Goal: Complete application form

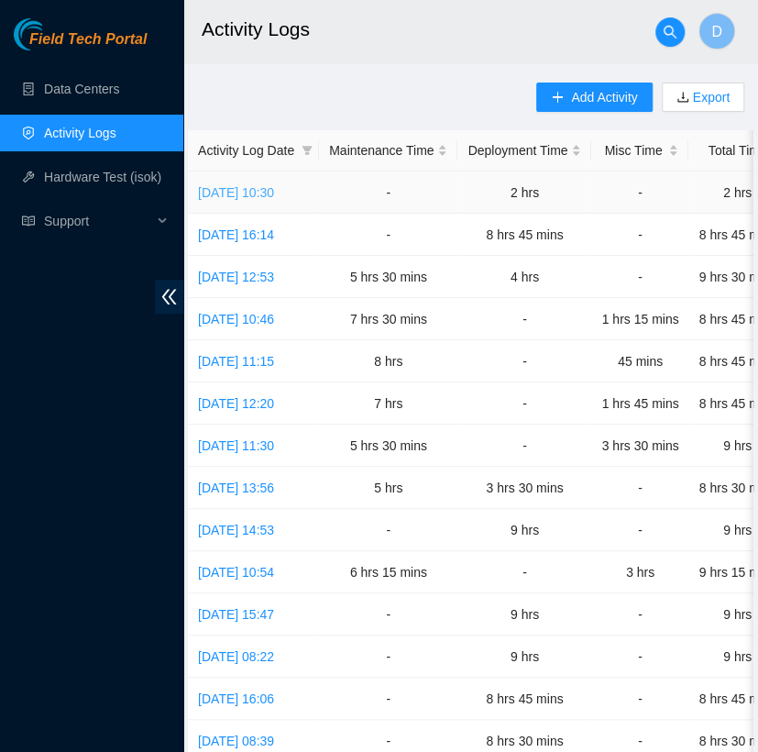
click at [274, 191] on link "[DATE] 10:30" at bounding box center [236, 192] width 76 height 15
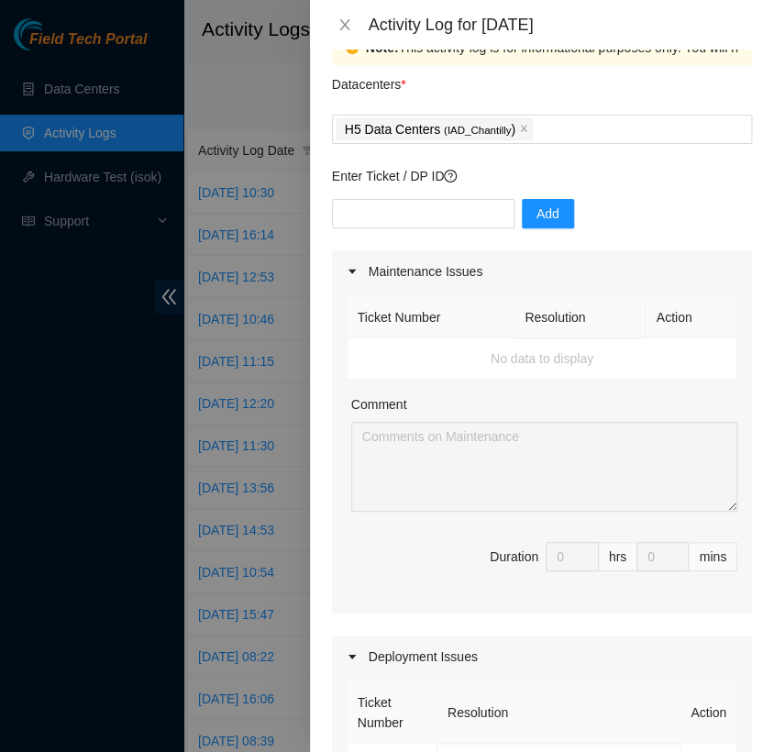
scroll to position [31, 0]
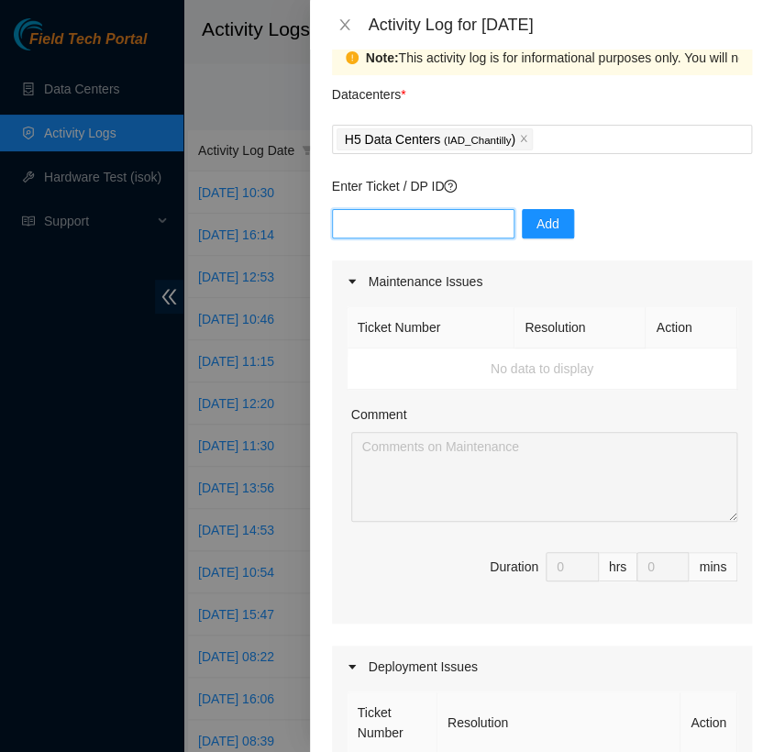
click at [446, 217] on input "text" at bounding box center [423, 223] width 182 height 29
click at [592, 146] on div "H5 Data Centers ( IAD_Chantilly )" at bounding box center [542, 140] width 411 height 26
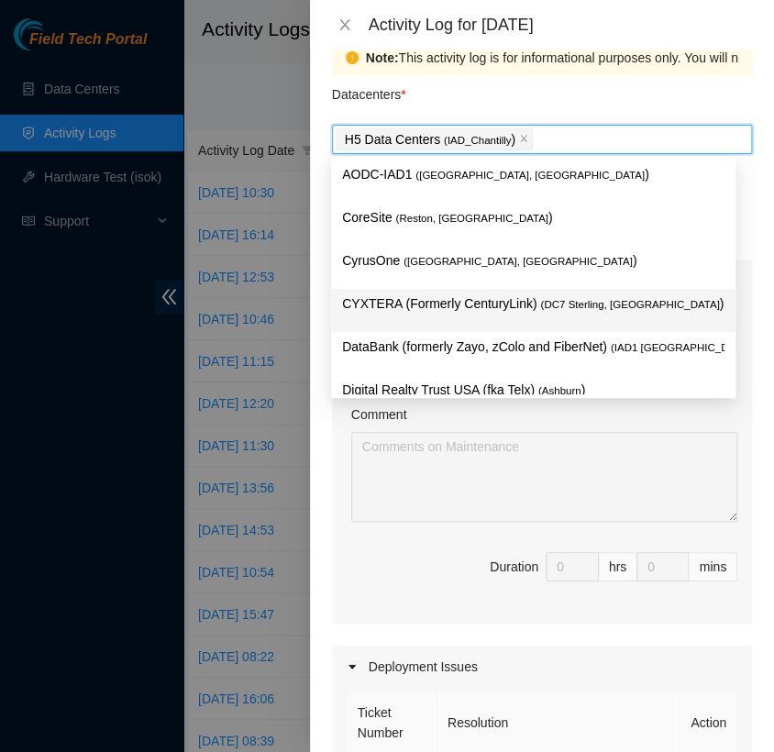
click at [507, 315] on div "CYXTERA (Formerly CenturyLink) ( DC7 Sterling, [GEOGRAPHIC_DATA] )" at bounding box center [533, 310] width 382 height 34
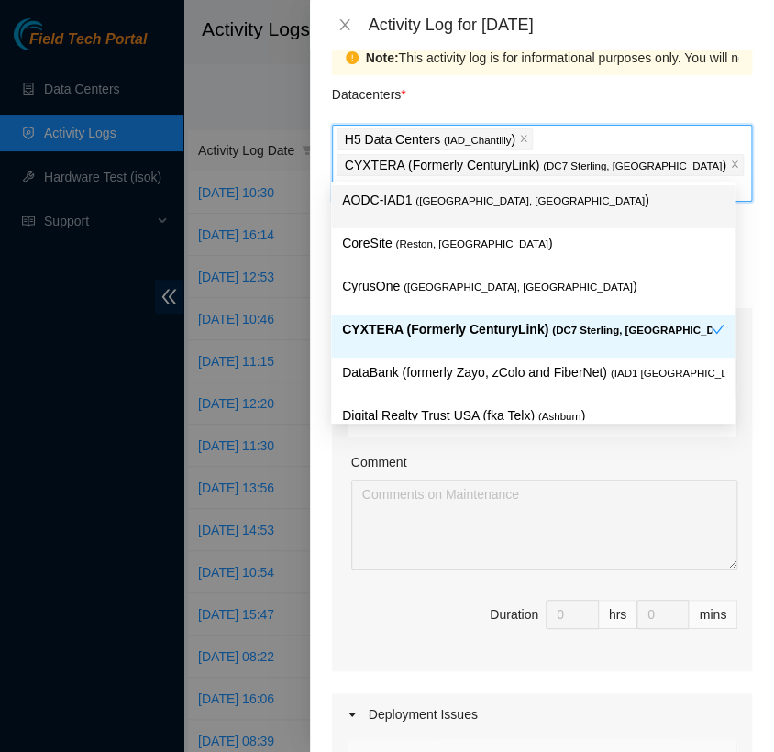
click at [568, 102] on div "Datacenters *" at bounding box center [542, 100] width 420 height 50
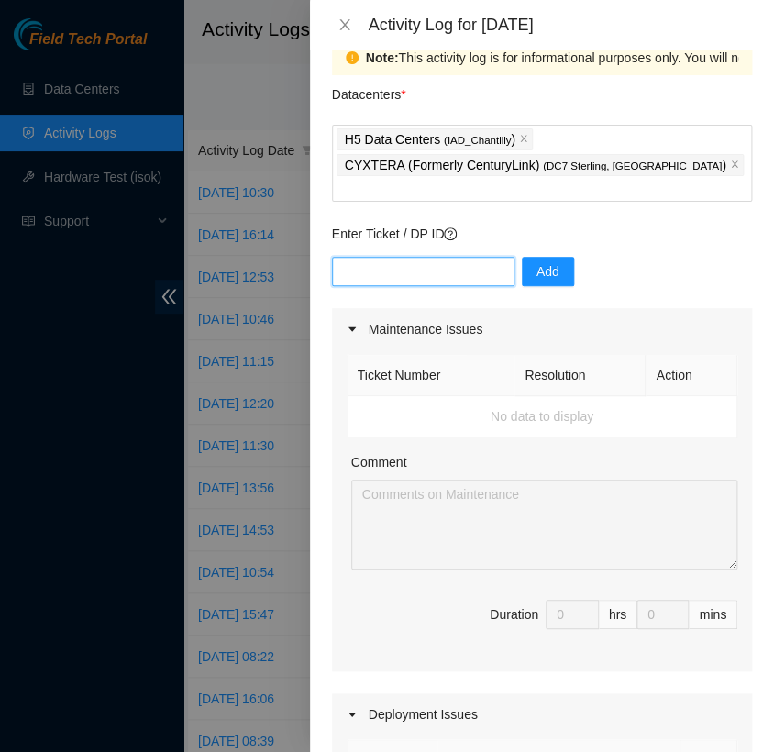
click at [415, 257] on input "text" at bounding box center [423, 271] width 182 height 29
paste input "B-V-5W97ML8"
type input "B-V-5W97M"
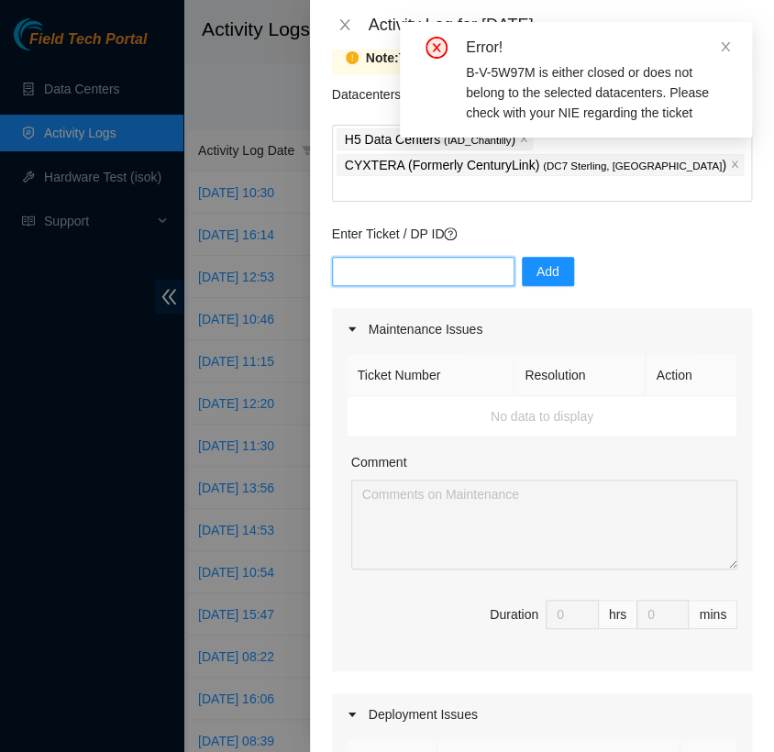
click at [381, 257] on input "text" at bounding box center [423, 271] width 182 height 29
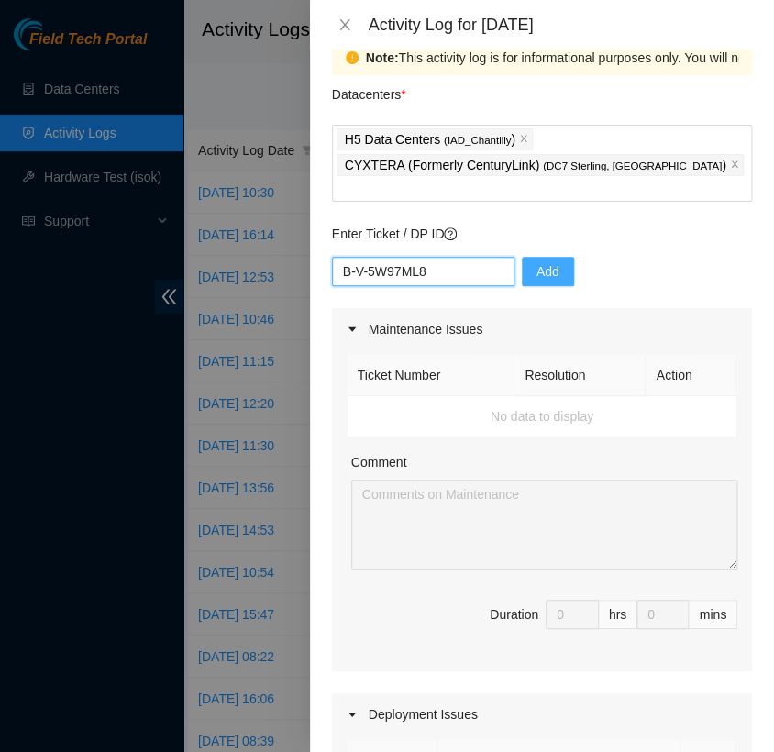
type input "B-V-5W97ML8"
click at [536, 261] on span "Add" at bounding box center [547, 271] width 23 height 20
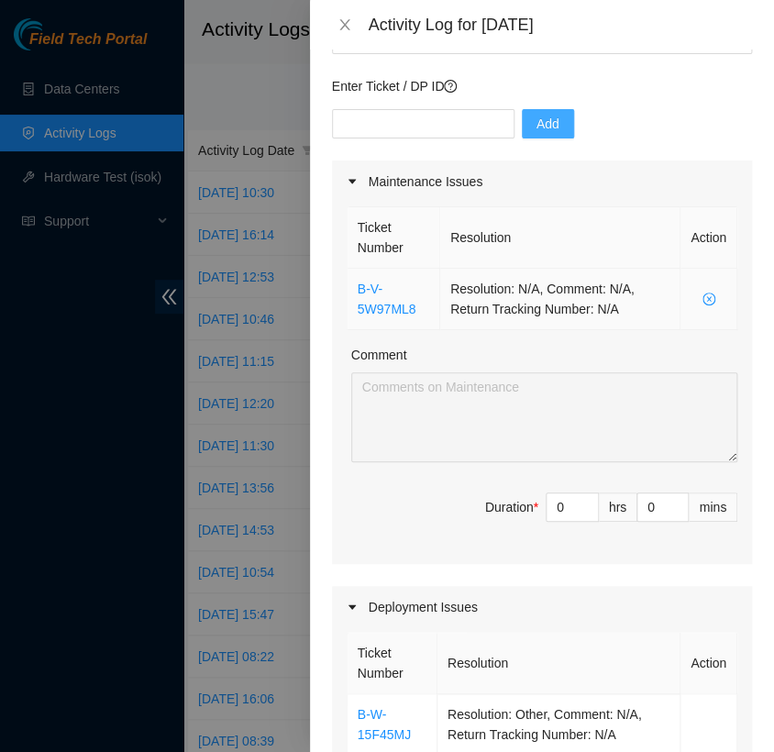
scroll to position [149, 0]
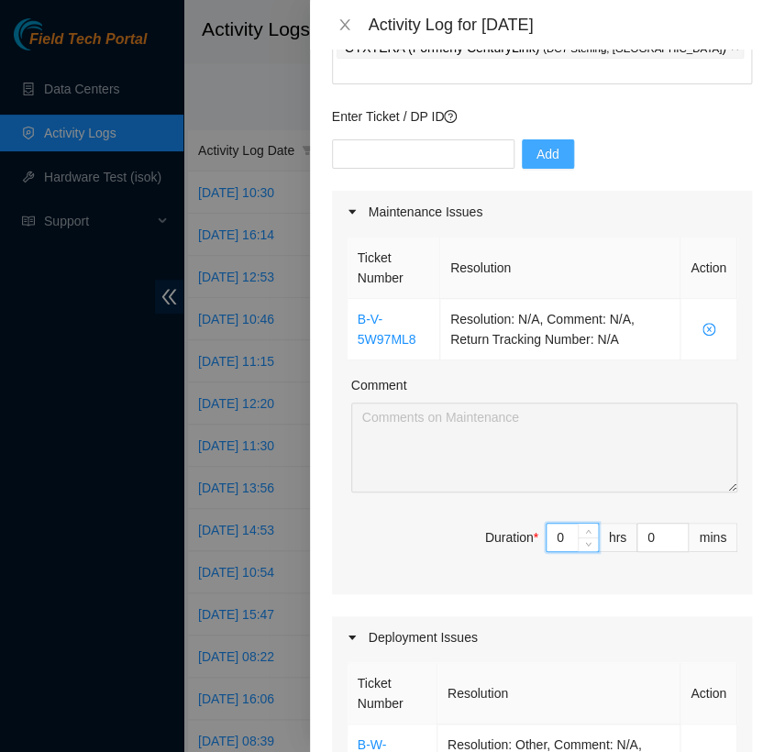
click at [556, 524] on input "0" at bounding box center [572, 538] width 51 height 28
type input "3"
type input "5"
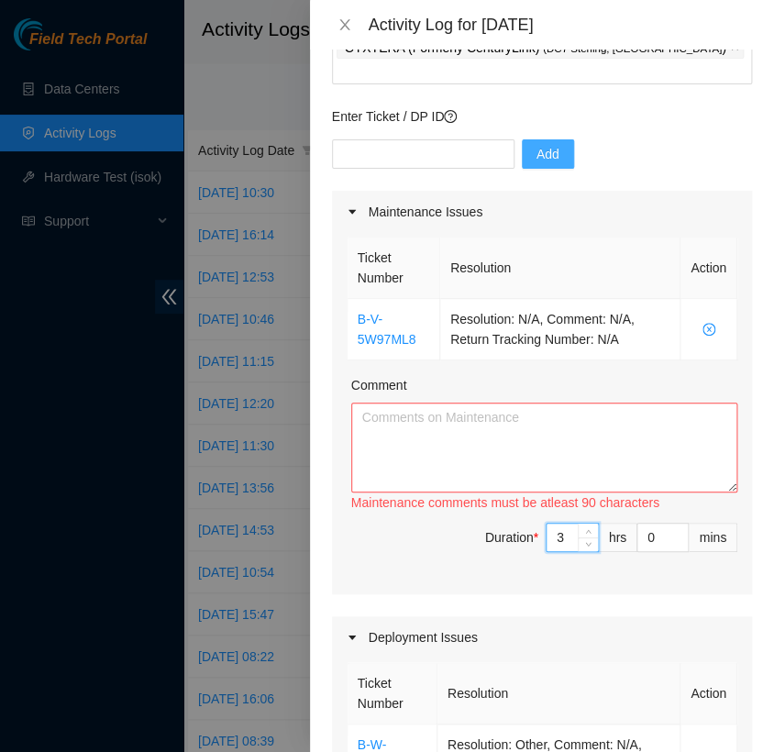
type input "3"
type input "4"
type input "45"
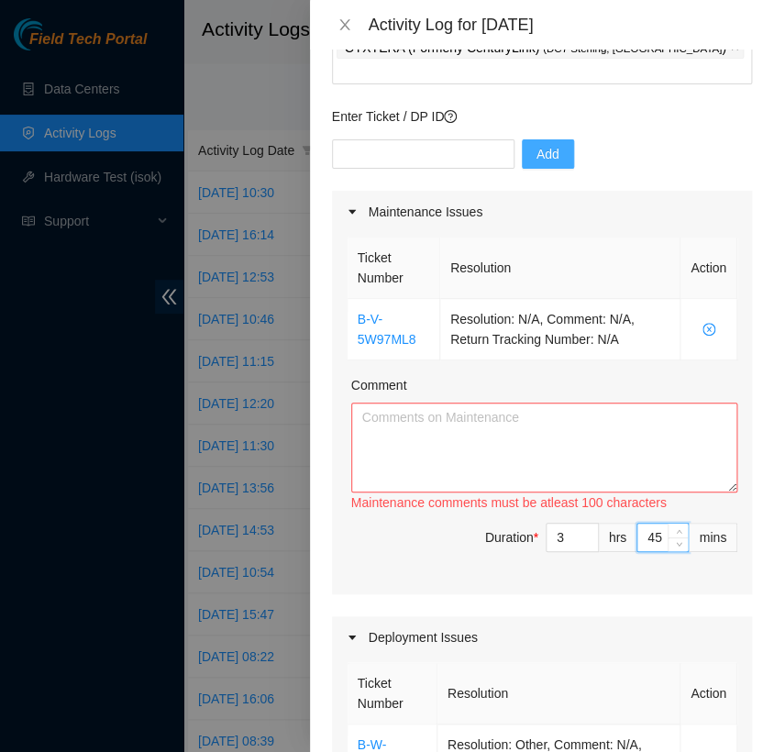
type input "45"
click at [480, 403] on textarea "Comment" at bounding box center [544, 448] width 386 height 90
paste textarea "[nie-field-iad]B-V-5W97ML8 B-V-5W97MLE at CYXTERA DC7"
paste textarea "Hello, Please pack up the following machines 3.02.06.035 Reserved CT-4200828-00…"
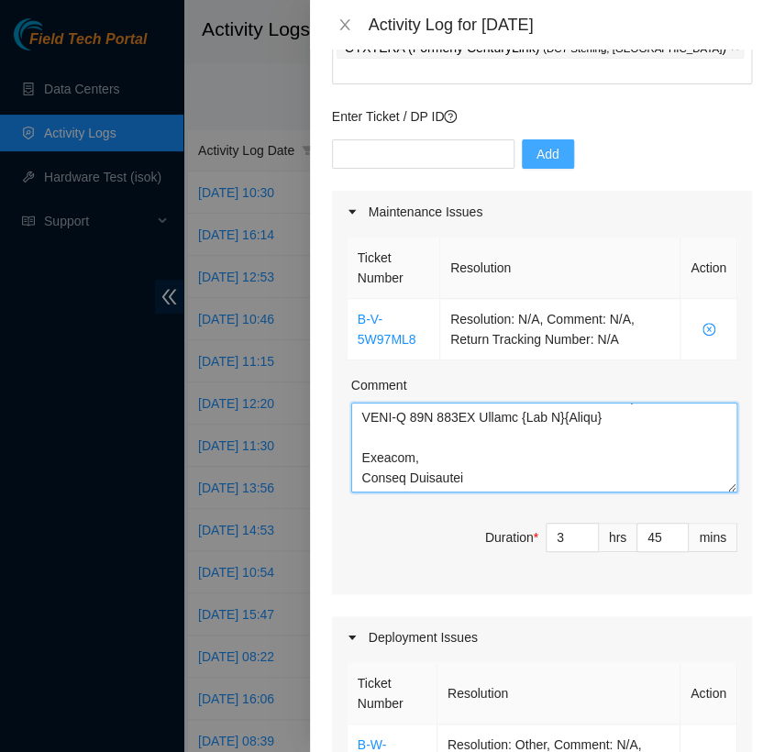
scroll to position [1649, 0]
paste textarea "Hi [PERSON_NAME], This is ready for review/labels. I attached pics of the packi…"
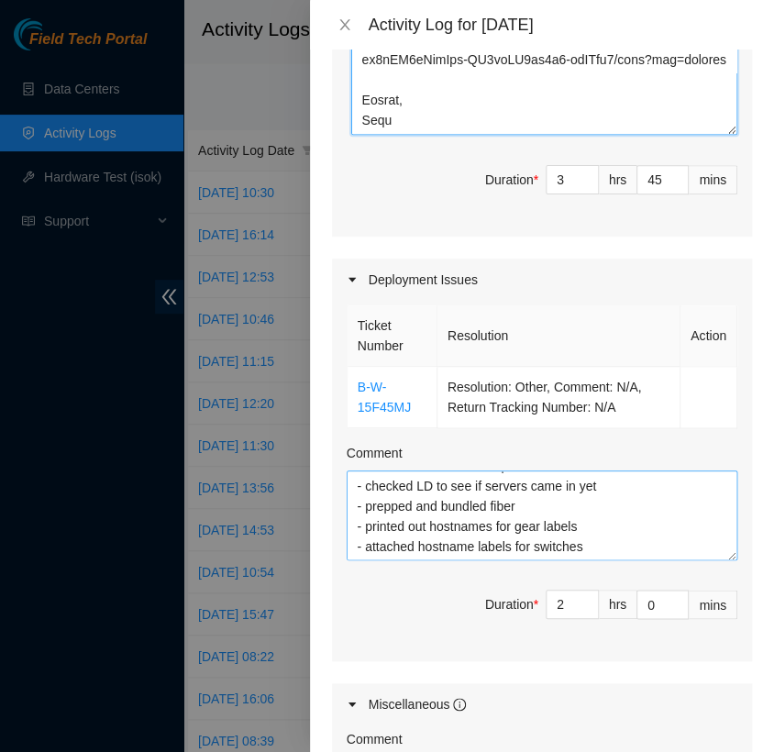
scroll to position [0, 0]
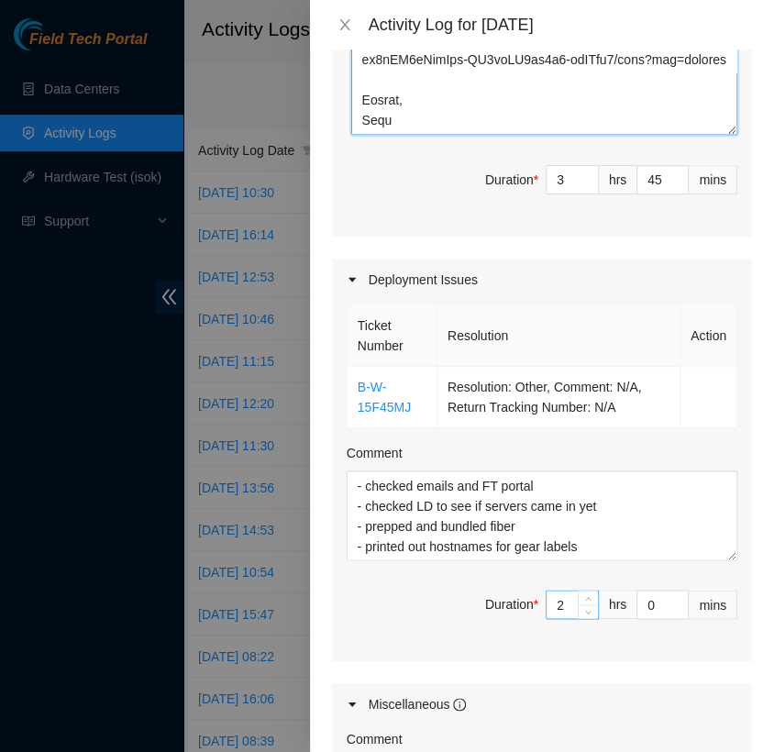
type textarea "[nie-field-iad]B-V-5W97ML8 B-V-5W97MLE at CYXTERA DC7 Hello, Please pack up the…"
click at [552, 591] on input "2" at bounding box center [572, 605] width 51 height 28
type input "3"
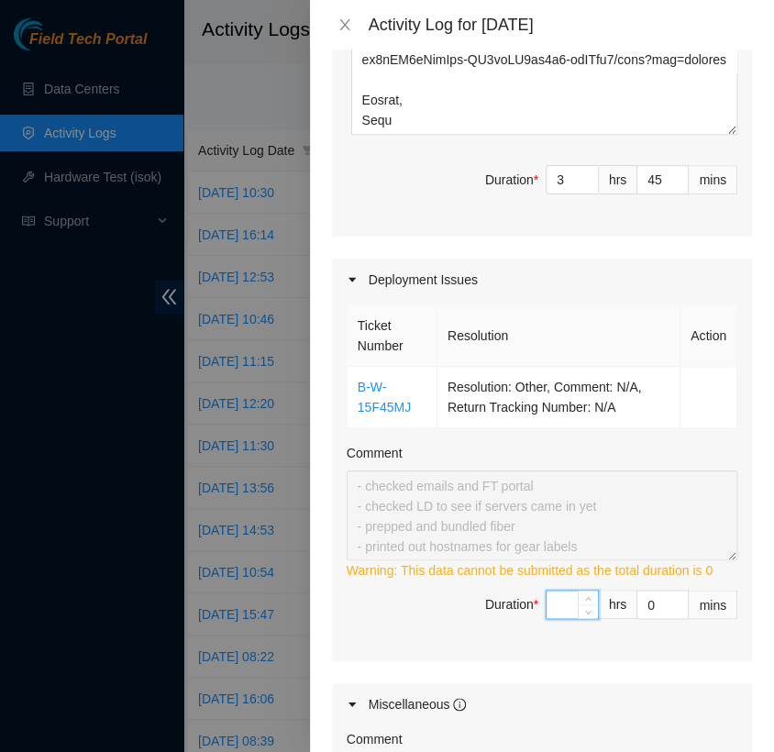
type input "5"
type input "8"
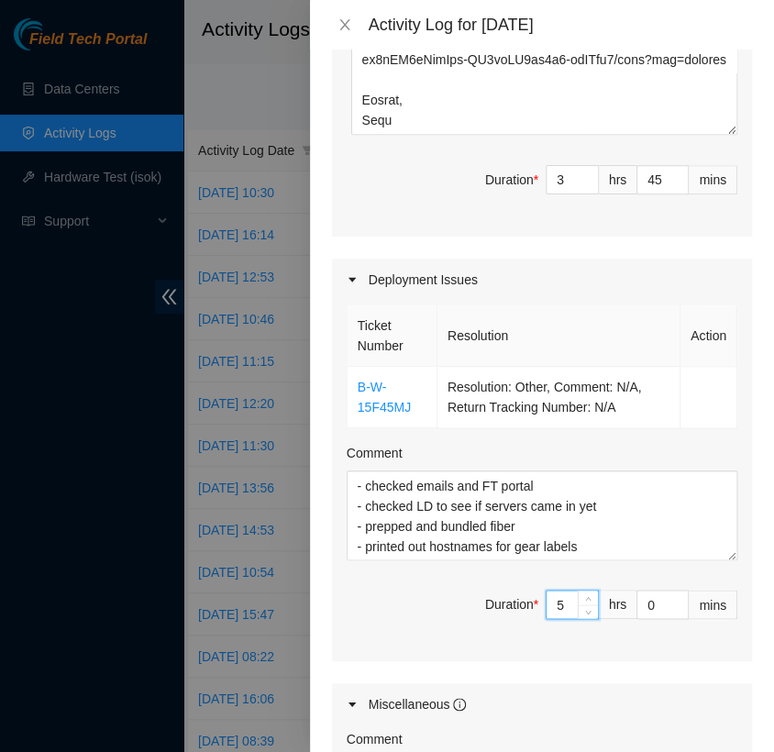
type input "5"
type input "1"
type input "46"
type input "15"
type input "9"
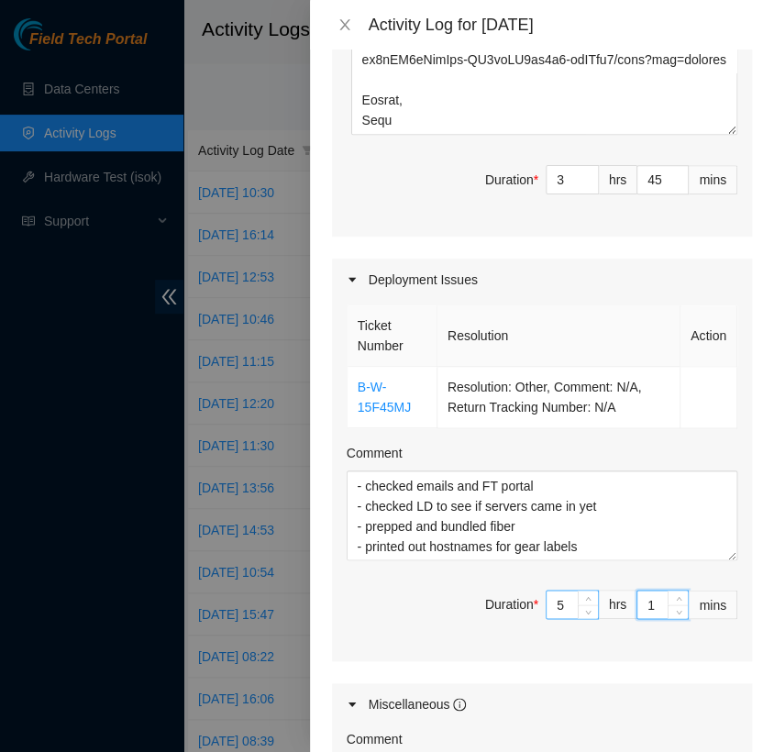
type input "0"
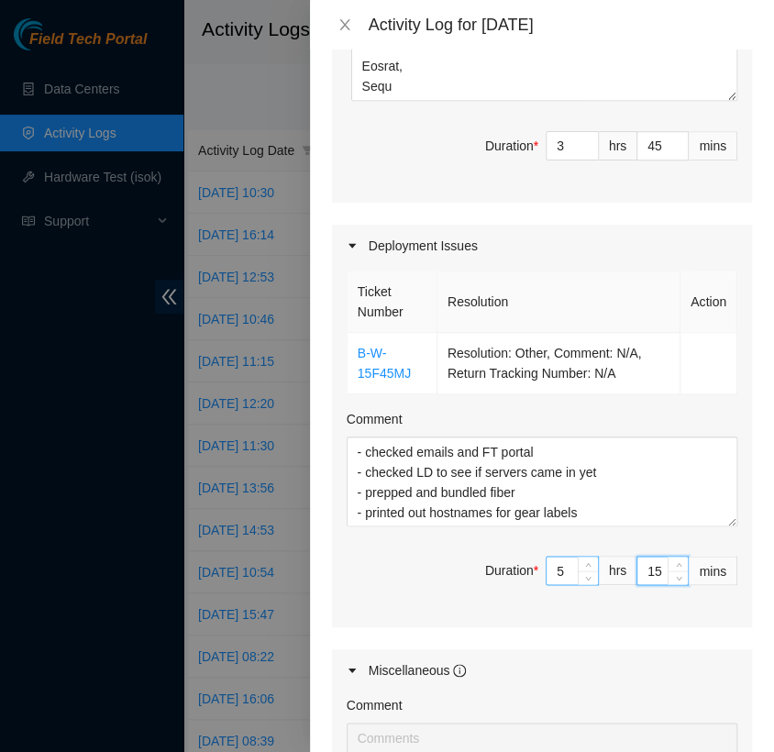
scroll to position [533, 0]
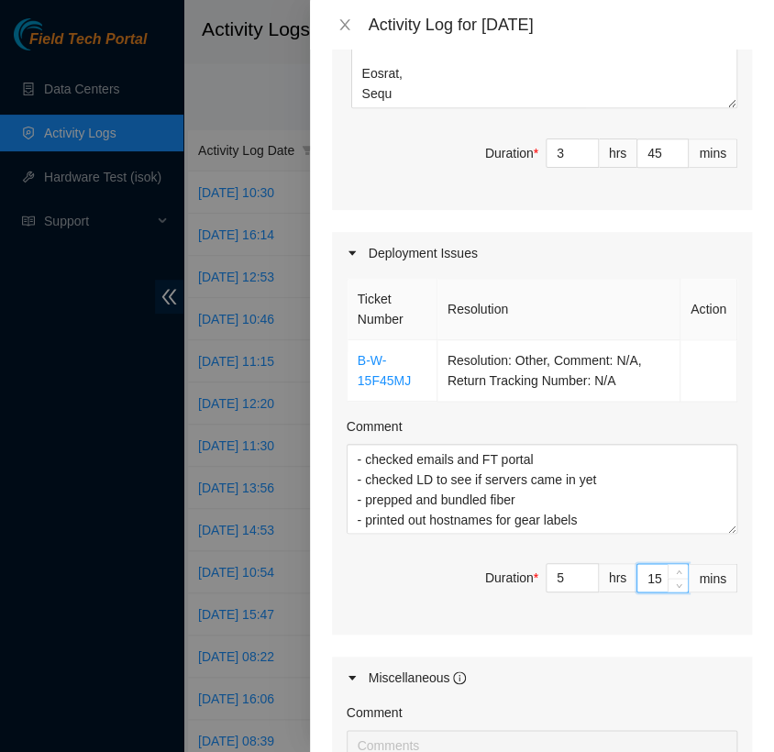
type input "15"
click at [558, 625] on div "Maintenance Issues Ticket Number Resolution Action B-V-5W97ML8 Resolution: N/A,…" at bounding box center [542, 360] width 420 height 1107
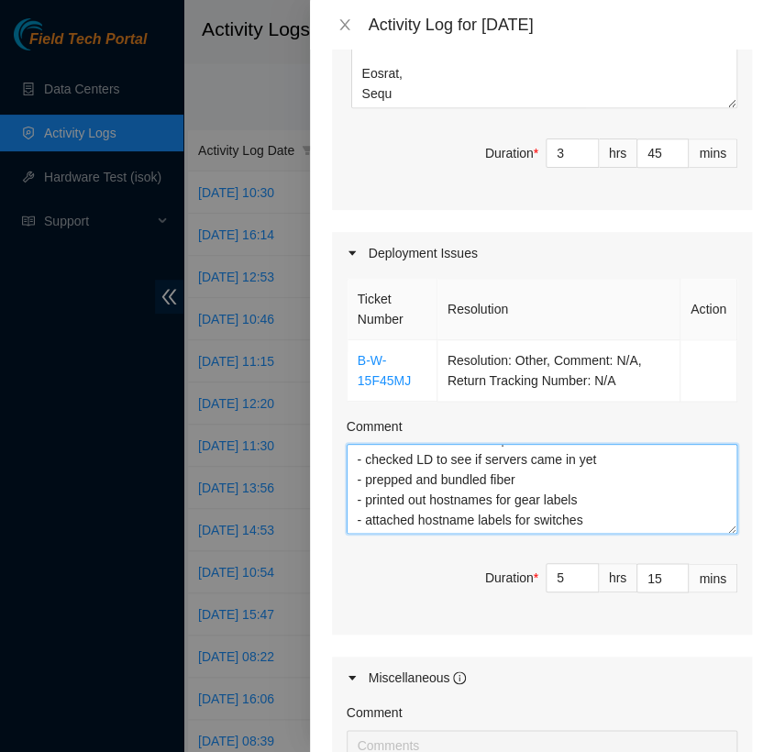
drag, startPoint x: 585, startPoint y: 496, endPoint x: 352, endPoint y: 477, distance: 233.7
click at [352, 477] on textarea "- checked emails and FT portal - checked LD to see if servers came in yet - pre…" at bounding box center [542, 489] width 391 height 90
drag, startPoint x: 602, startPoint y: 462, endPoint x: 492, endPoint y: 465, distance: 109.2
click at [492, 465] on textarea "- checked emails and FT portal - checked LD to see if servers came in yet - pre…" at bounding box center [542, 489] width 391 height 90
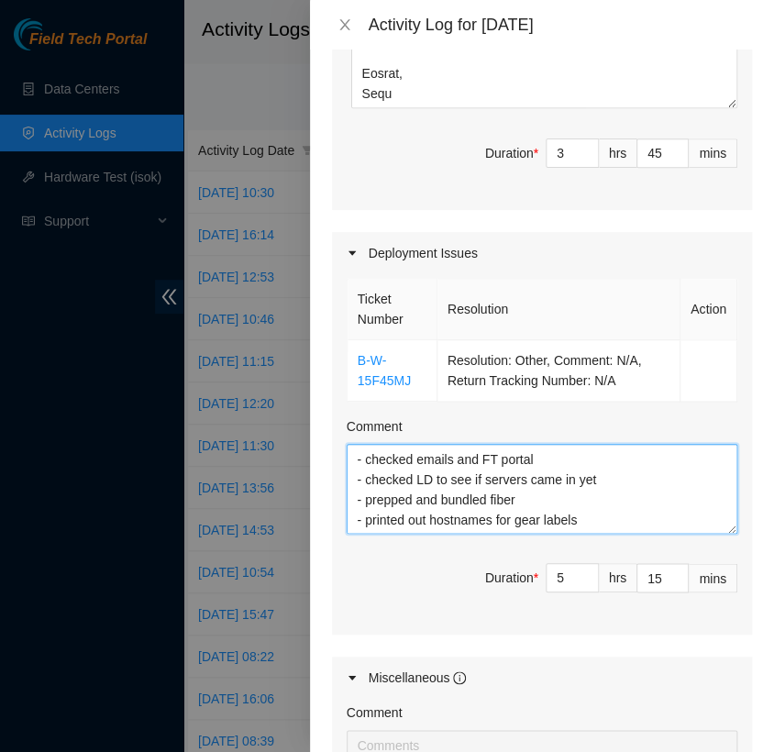
drag, startPoint x: 583, startPoint y: 492, endPoint x: 358, endPoint y: 428, distance: 234.3
click at [358, 444] on textarea "- checked emails and FT portal - checked LD to see if servers came in yet - pre…" at bounding box center [542, 489] width 391 height 90
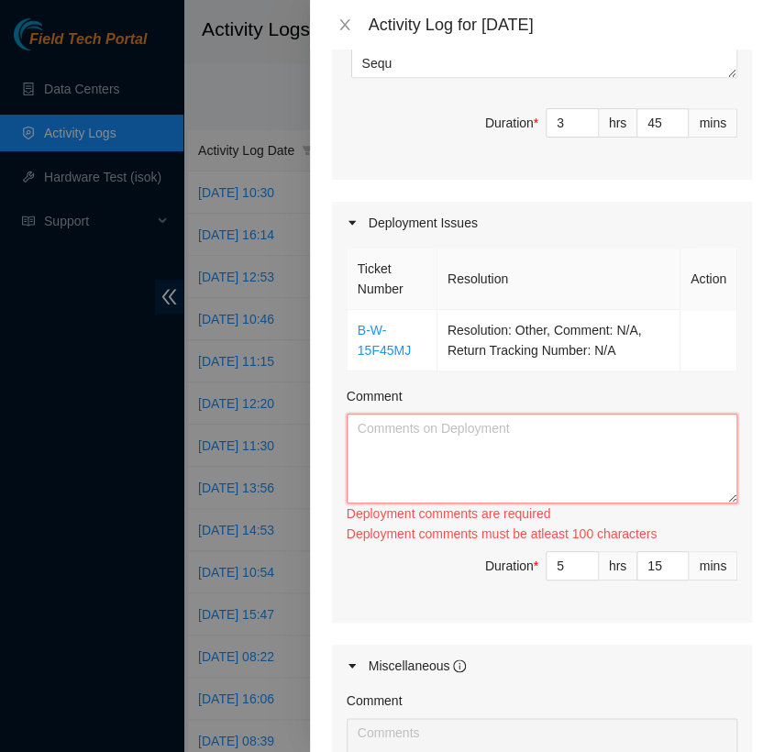
scroll to position [565, 0]
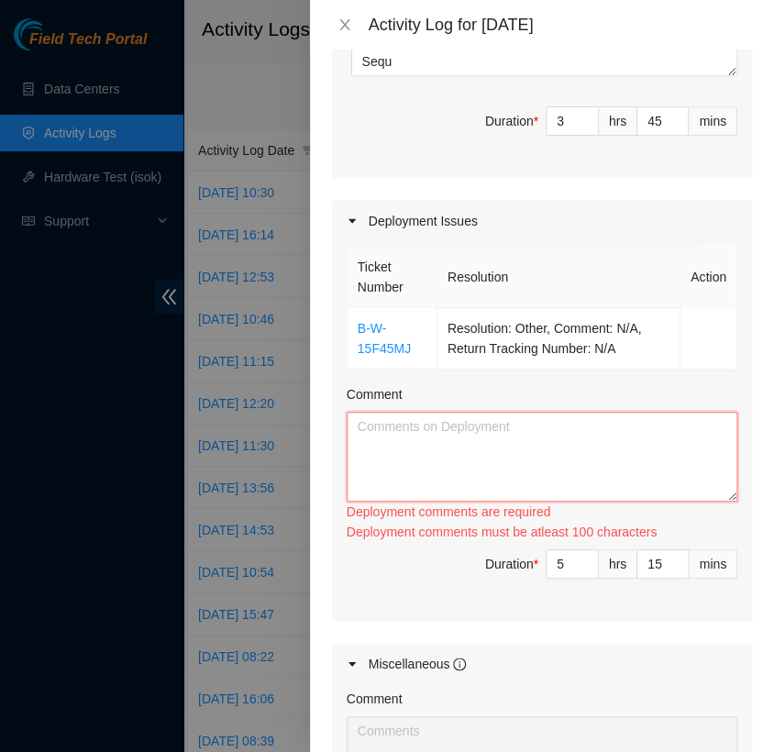
paste textarea "[nie-field-iad]DP85508 at H5"
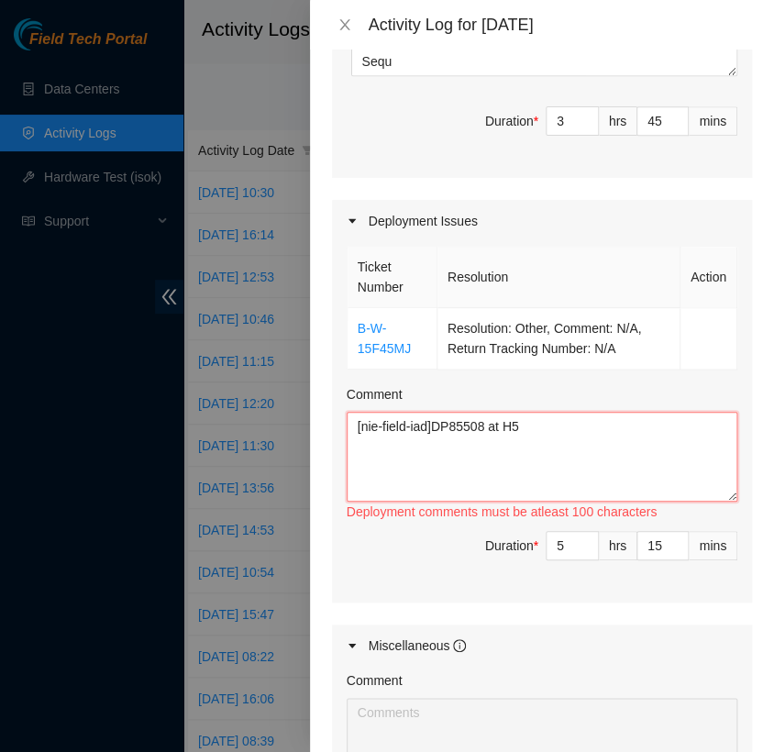
paste textarea "Hi Team, EOD Update: - worked with FT [PERSON_NAME] - printed out hostnames for…"
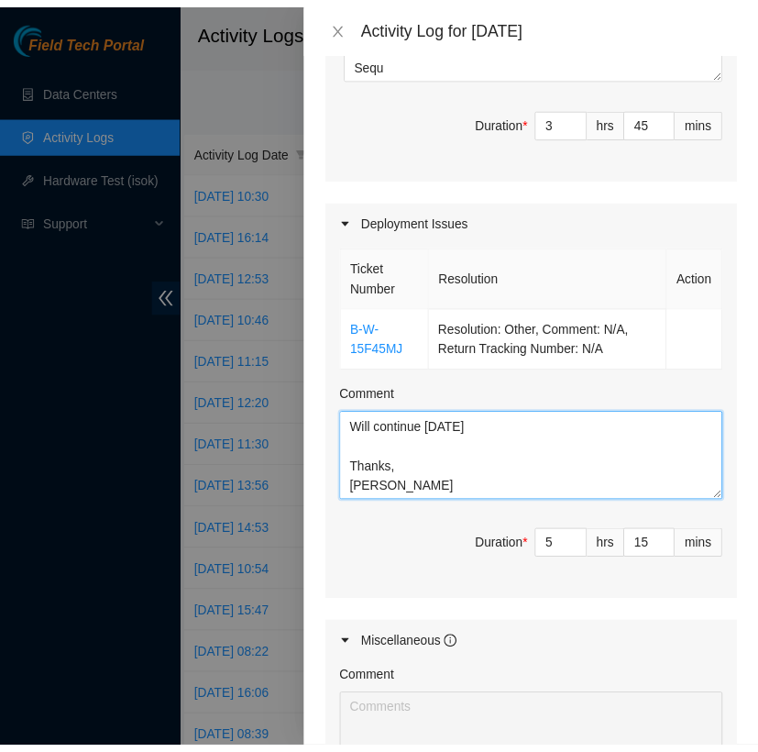
scroll to position [871, 0]
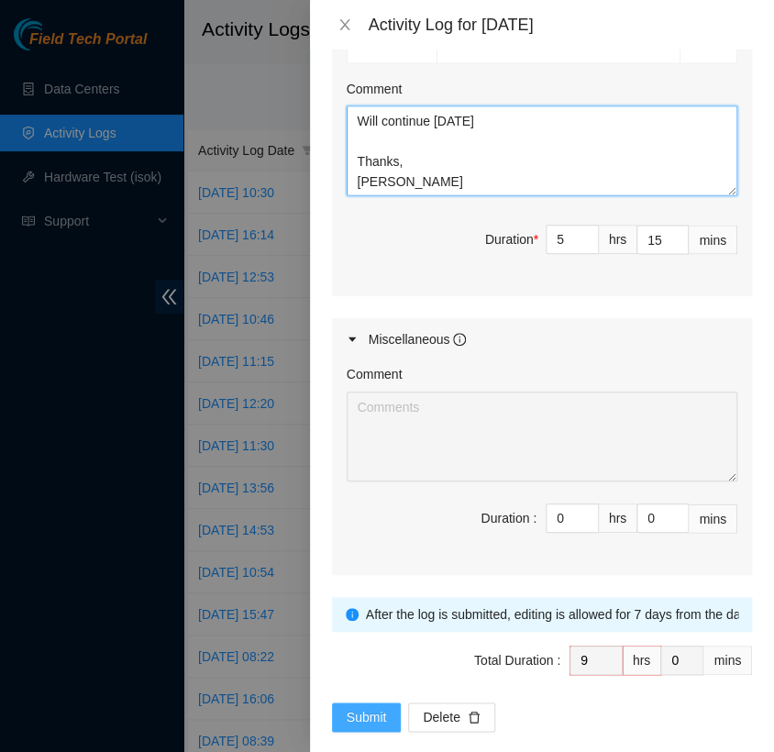
type textarea "[nie-field-iad]DP85508 at H5 Hi Team, EOD Update: - worked with FT [PERSON_NAME…"
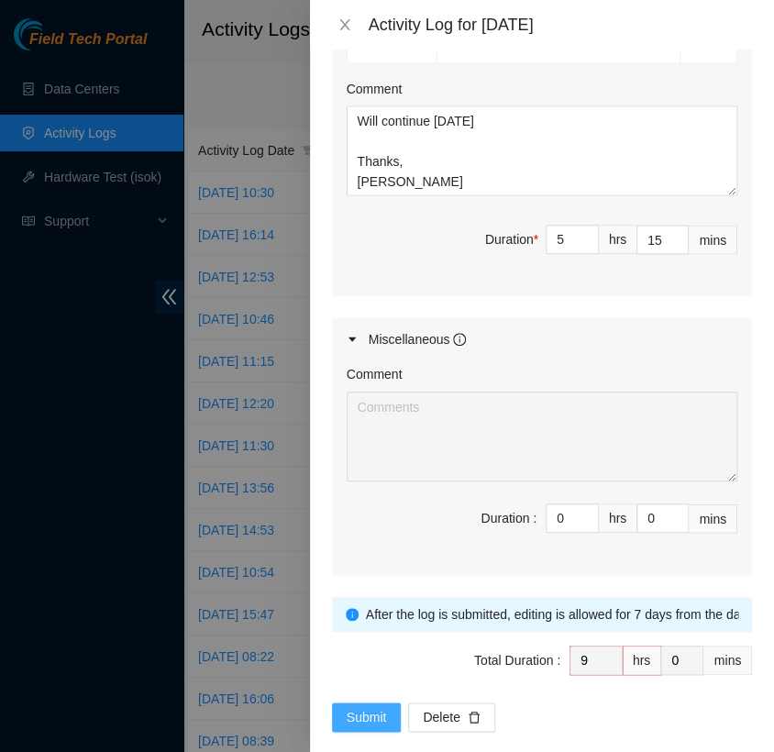
click at [363, 703] on button "Submit" at bounding box center [367, 716] width 70 height 29
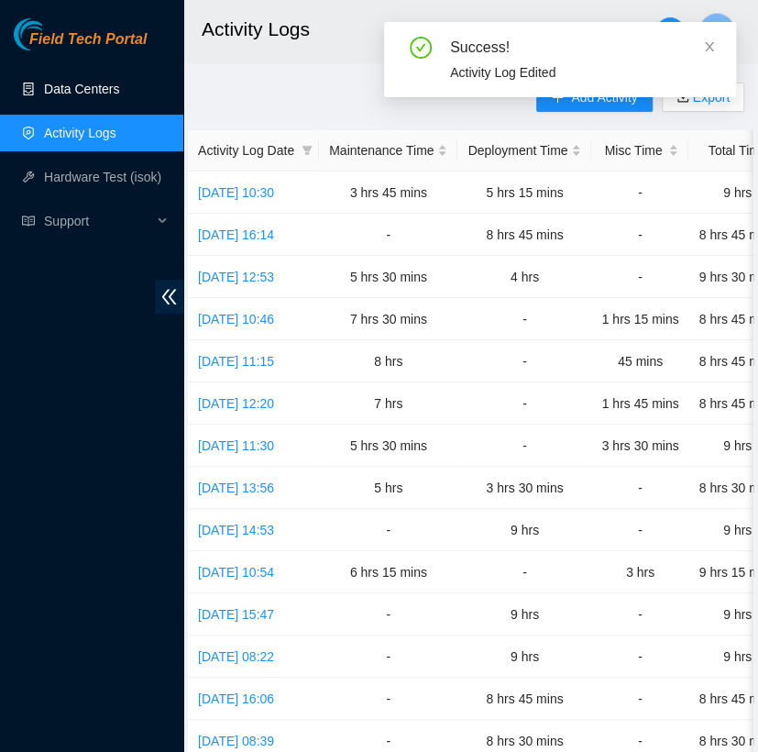
click at [119, 92] on link "Data Centers" at bounding box center [81, 89] width 75 height 15
